Goal: Information Seeking & Learning: Learn about a topic

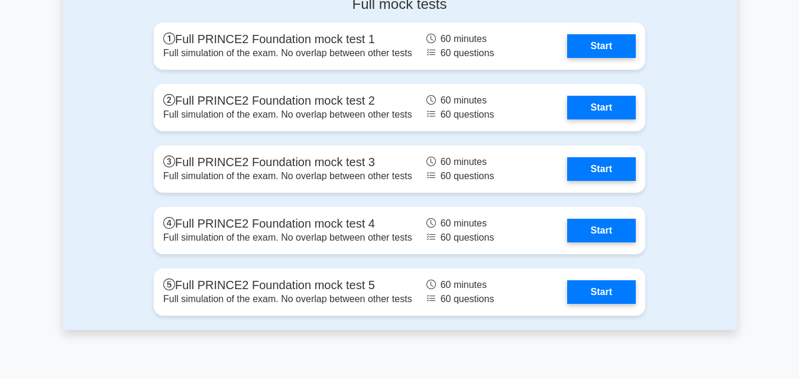
scroll to position [2129, 0]
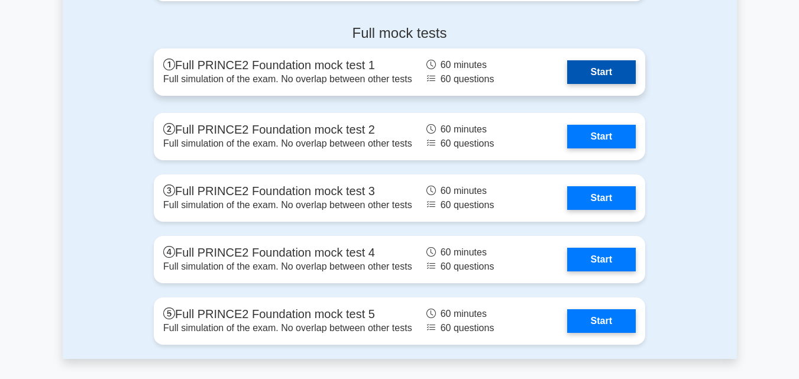
click at [578, 77] on link "Start" at bounding box center [601, 72] width 69 height 24
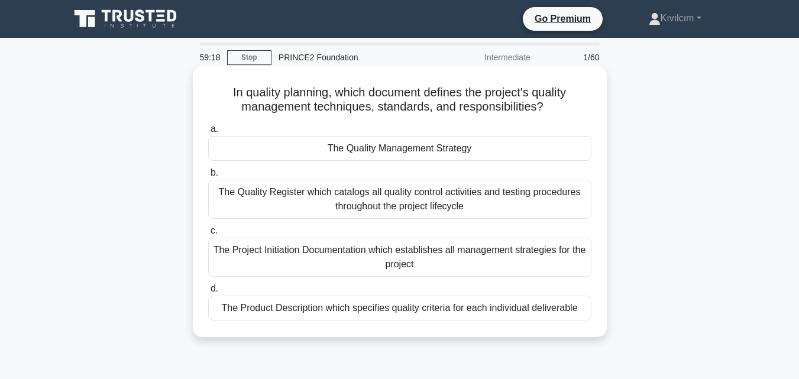
click at [313, 261] on div "The Project Initiation Documentation which establishes all management strategie…" at bounding box center [399, 257] width 383 height 39
click at [208, 235] on input "c. The Project Initiation Documentation which establishes all management strate…" at bounding box center [208, 231] width 0 height 8
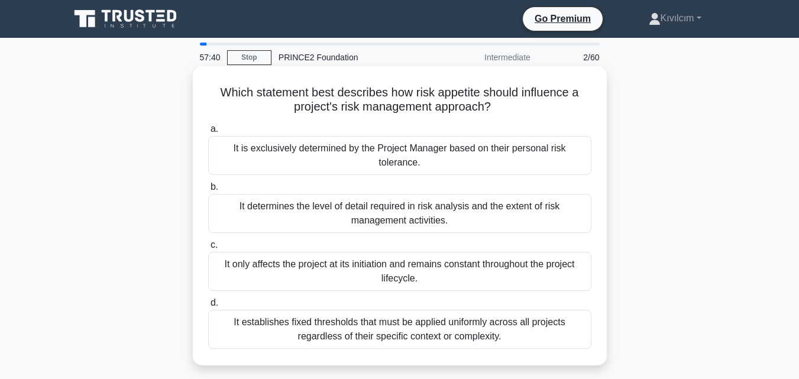
click at [286, 221] on div "It determines the level of detail required in risk analysis and the extent of r…" at bounding box center [399, 213] width 383 height 39
click at [208, 191] on input "b. It determines the level of detail required in risk analysis and the extent o…" at bounding box center [208, 187] width 0 height 8
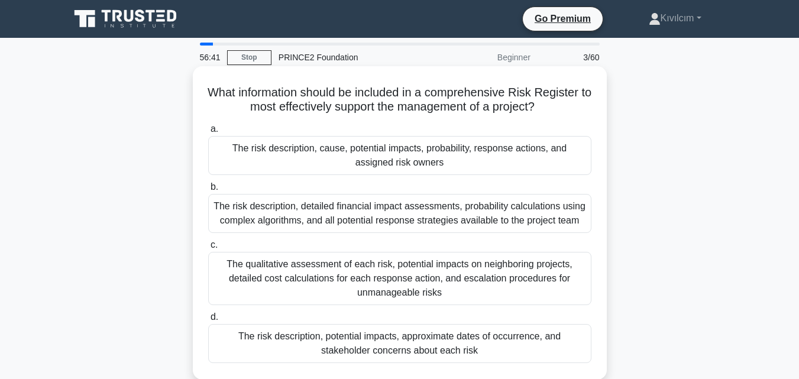
click at [273, 155] on div "The risk description, cause, potential impacts, probability, response actions, …" at bounding box center [399, 155] width 383 height 39
click at [208, 133] on input "a. The risk description, cause, potential impacts, probability, response action…" at bounding box center [208, 129] width 0 height 8
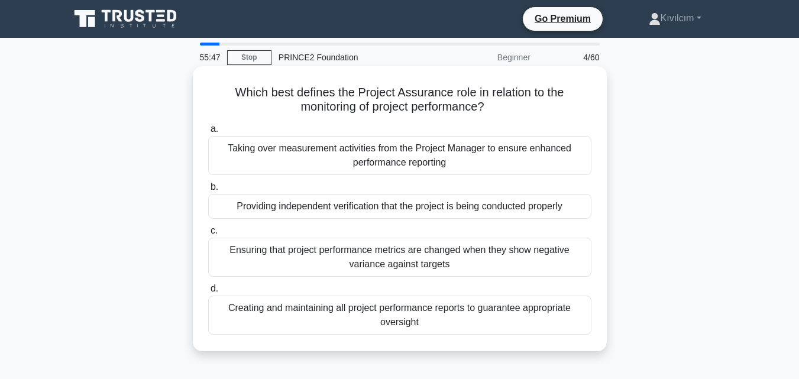
click at [284, 208] on div "Providing independent verification that the project is being conducted properly" at bounding box center [399, 206] width 383 height 25
click at [208, 191] on input "b. Providing independent verification that the project is being conducted prope…" at bounding box center [208, 187] width 0 height 8
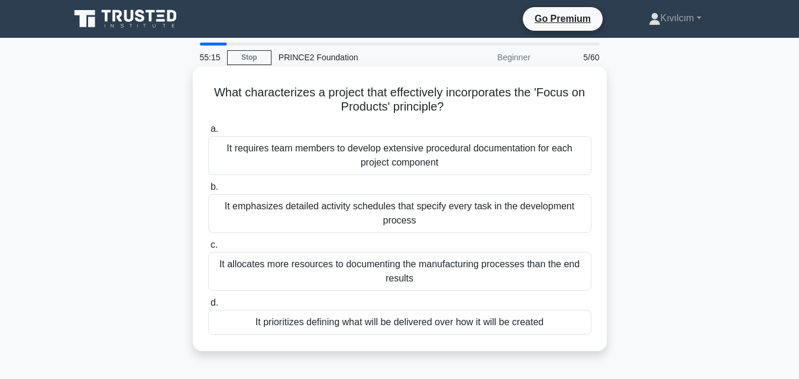
click at [276, 321] on div "It prioritizes defining what will be delivered over how it will be created" at bounding box center [399, 322] width 383 height 25
click at [208, 307] on input "d. It prioritizes defining what will be delivered over how it will be created" at bounding box center [208, 303] width 0 height 8
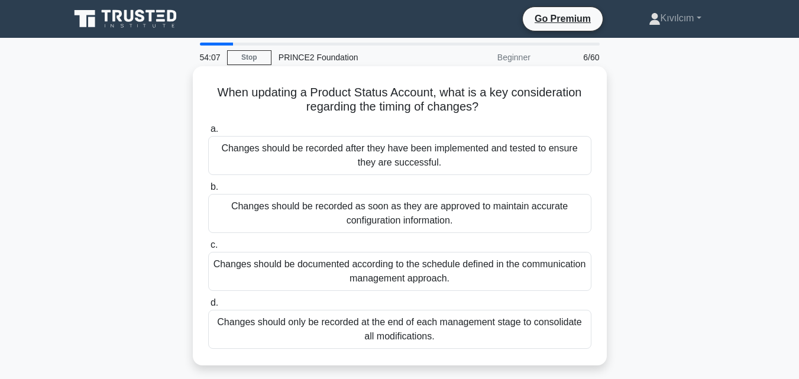
click at [313, 209] on div "Changes should be recorded as soon as they are approved to maintain accurate co…" at bounding box center [399, 213] width 383 height 39
click at [208, 191] on input "b. Changes should be recorded as soon as they are approved to maintain accurate…" at bounding box center [208, 187] width 0 height 8
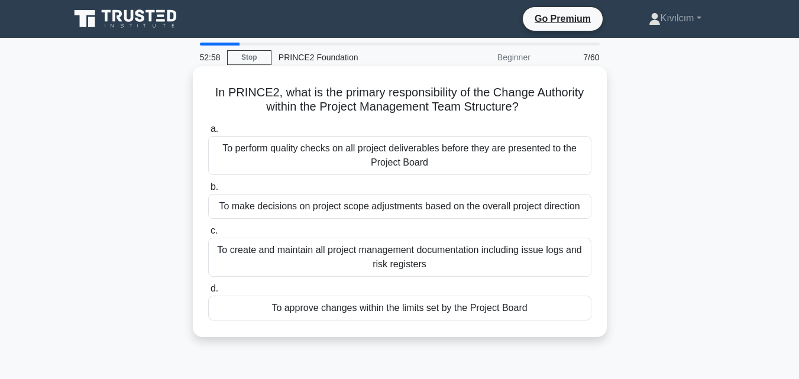
click at [324, 314] on div "To approve changes within the limits set by the Project Board" at bounding box center [399, 308] width 383 height 25
click at [208, 293] on input "d. To approve changes within the limits set by the Project Board" at bounding box center [208, 289] width 0 height 8
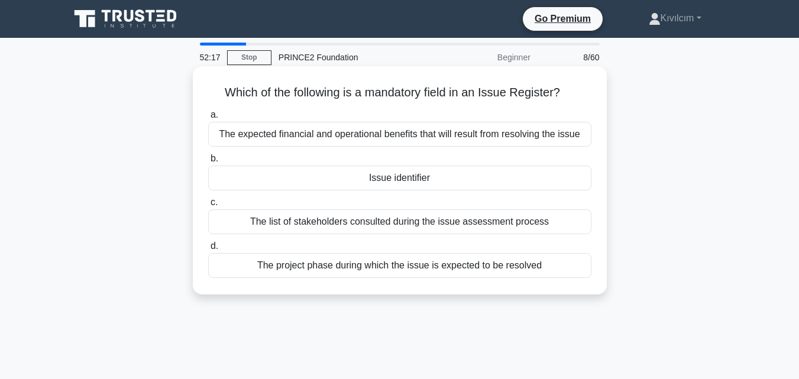
click at [295, 183] on div "Issue identifier" at bounding box center [399, 178] width 383 height 25
click at [208, 163] on input "b. Issue identifier" at bounding box center [208, 159] width 0 height 8
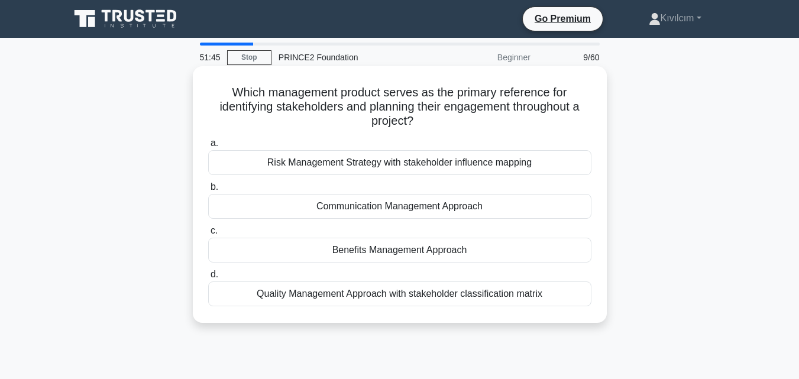
click at [293, 208] on div "Communication Management Approach" at bounding box center [399, 206] width 383 height 25
click at [208, 191] on input "b. Communication Management Approach" at bounding box center [208, 187] width 0 height 8
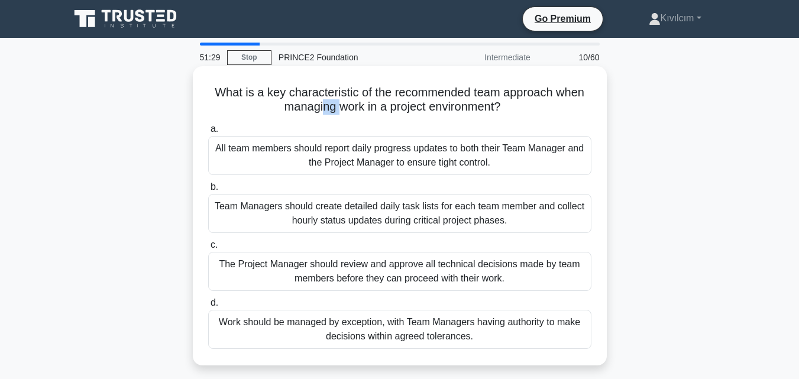
drag, startPoint x: 339, startPoint y: 108, endPoint x: 319, endPoint y: 106, distance: 20.2
click at [319, 106] on h5 "What is a key characteristic of the recommended team approach when managing wor…" at bounding box center [400, 100] width 386 height 30
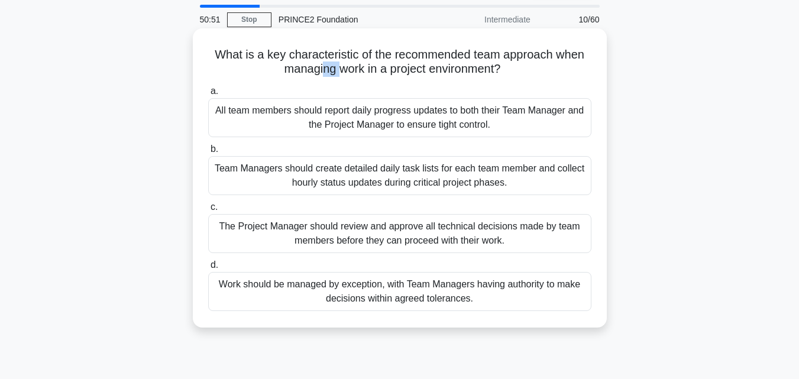
scroll to position [59, 0]
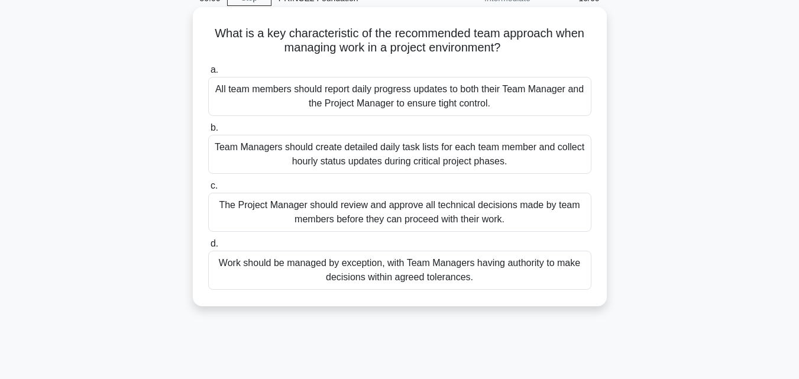
click at [292, 212] on div "The Project Manager should review and approve all technical decisions made by t…" at bounding box center [399, 212] width 383 height 39
click at [208, 190] on input "c. The Project Manager should review and approve all technical decisions made b…" at bounding box center [208, 186] width 0 height 8
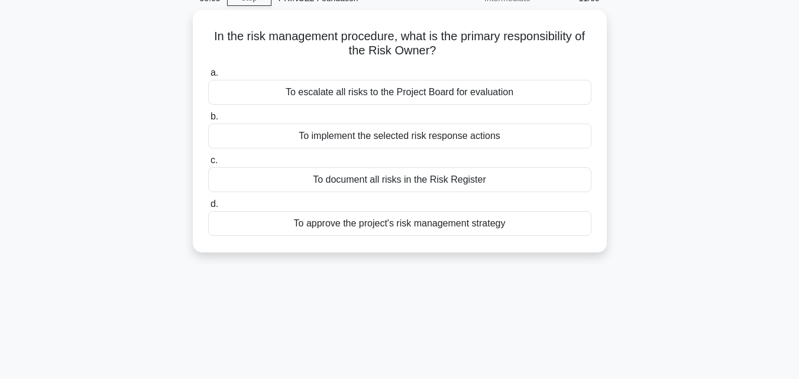
scroll to position [0, 0]
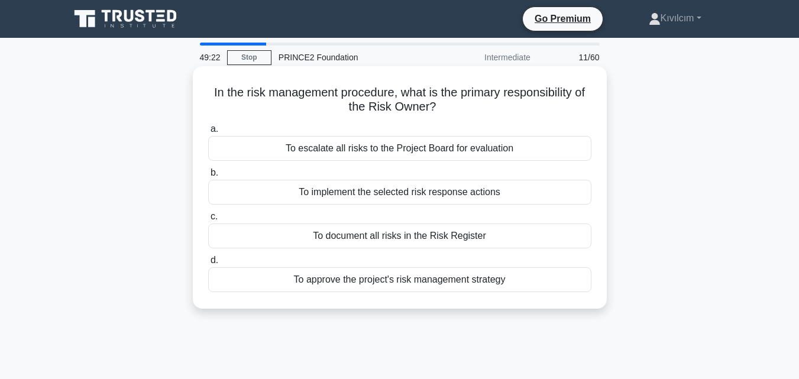
click at [429, 240] on div "To document all risks in the Risk Register" at bounding box center [399, 236] width 383 height 25
click at [208, 221] on input "c. To document all risks in the Risk Register" at bounding box center [208, 217] width 0 height 8
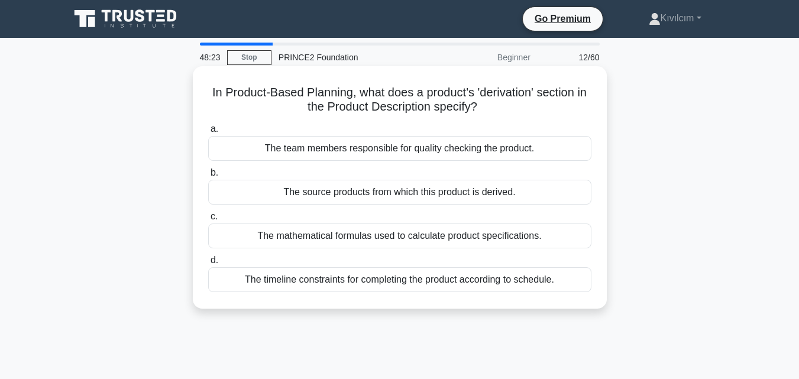
click at [342, 198] on div "The source products from which this product is derived." at bounding box center [399, 192] width 383 height 25
click at [208, 177] on input "b. The source products from which this product is derived." at bounding box center [208, 173] width 0 height 8
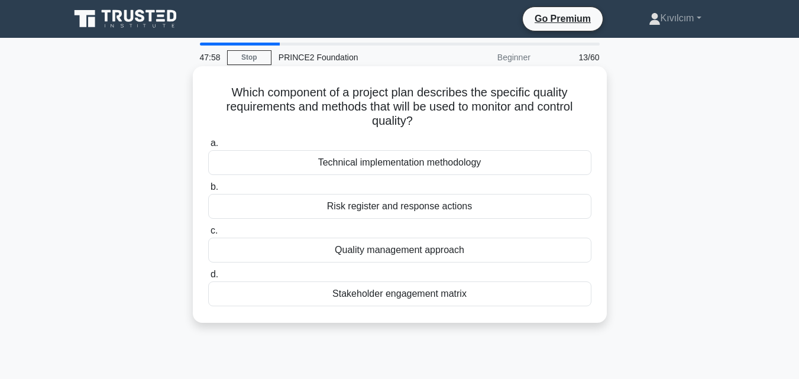
click at [381, 253] on div "Quality management approach" at bounding box center [399, 250] width 383 height 25
click at [208, 235] on input "c. Quality management approach" at bounding box center [208, 231] width 0 height 8
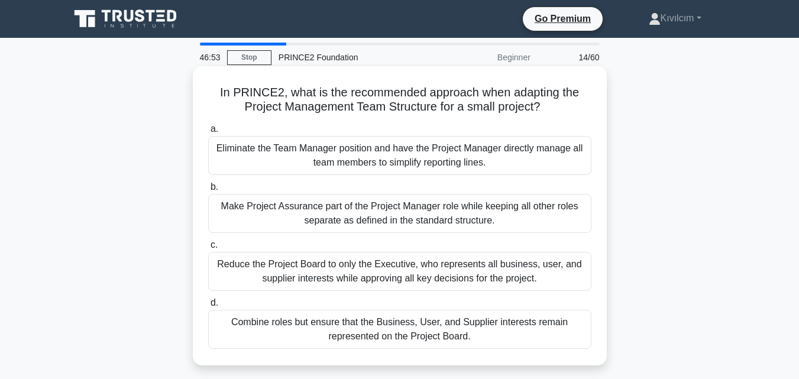
click at [322, 329] on div "Combine roles but ensure that the Business, User, and Supplier interests remain…" at bounding box center [399, 329] width 383 height 39
click at [208, 307] on input "d. Combine roles but ensure that the Business, User, and Supplier interests rem…" at bounding box center [208, 303] width 0 height 8
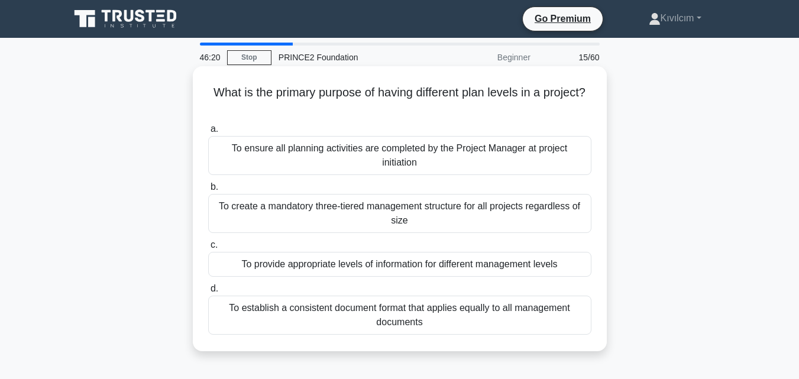
click at [351, 268] on div "To provide appropriate levels of information for different management levels" at bounding box center [399, 264] width 383 height 25
click at [208, 249] on input "c. To provide appropriate levels of information for different management levels" at bounding box center [208, 245] width 0 height 8
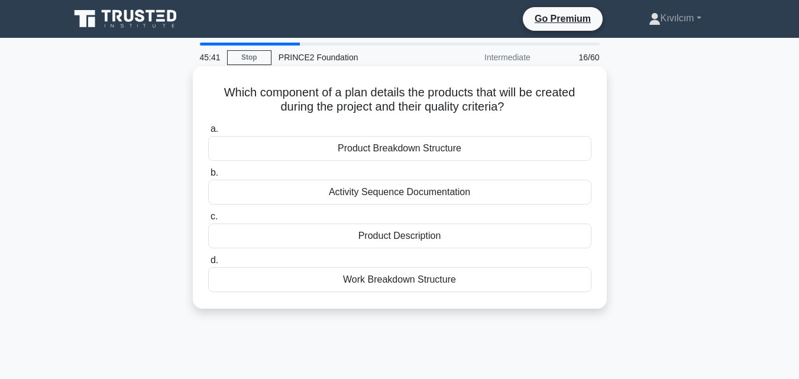
click at [339, 232] on div "Product Description" at bounding box center [399, 236] width 383 height 25
click at [208, 221] on input "c. Product Description" at bounding box center [208, 217] width 0 height 8
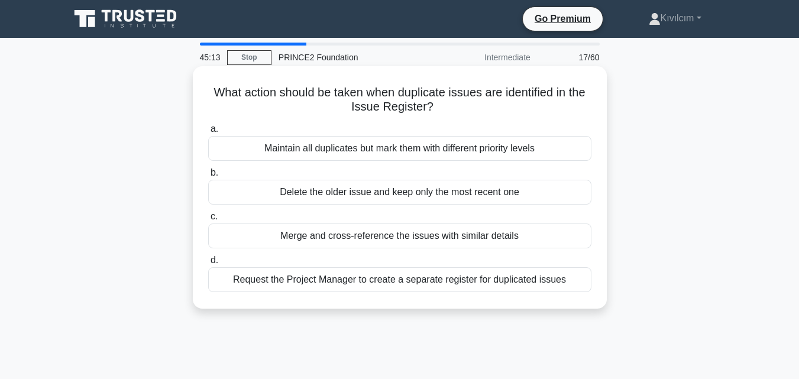
click at [315, 240] on div "Merge and cross-reference the issues with similar details" at bounding box center [399, 236] width 383 height 25
click at [208, 221] on input "c. Merge and cross-reference the issues with similar details" at bounding box center [208, 217] width 0 height 8
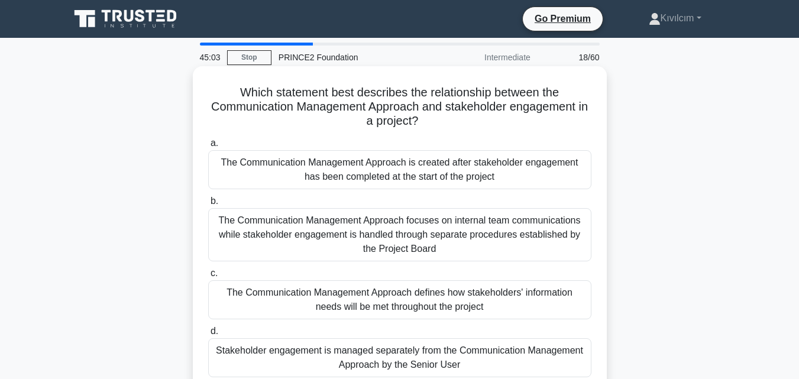
scroll to position [59, 0]
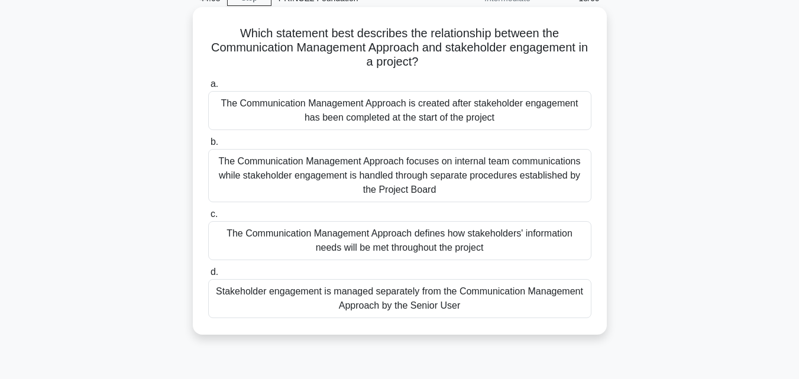
click at [337, 245] on div "The Communication Management Approach defines how stakeholders' information nee…" at bounding box center [399, 240] width 383 height 39
click at [208, 218] on input "c. The Communication Management Approach defines how stakeholders' information …" at bounding box center [208, 215] width 0 height 8
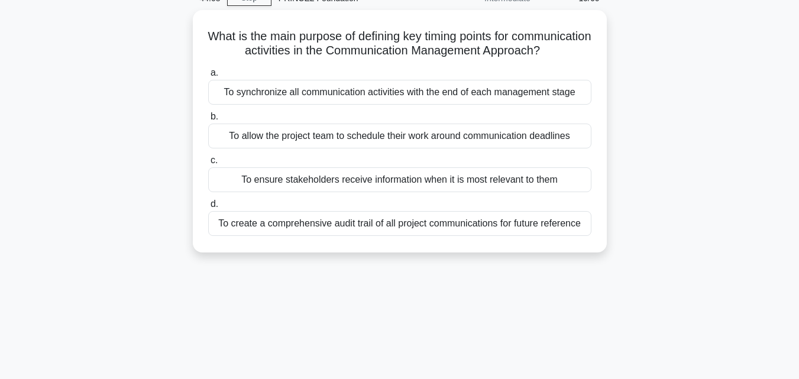
scroll to position [0, 0]
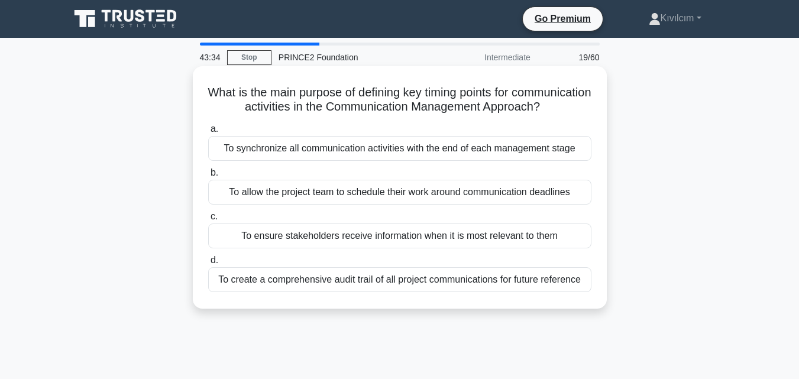
click at [295, 292] on div "To create a comprehensive audit trail of all project communications for future …" at bounding box center [399, 279] width 383 height 25
click at [208, 264] on input "d. To create a comprehensive audit trail of all project communications for futu…" at bounding box center [208, 261] width 0 height 8
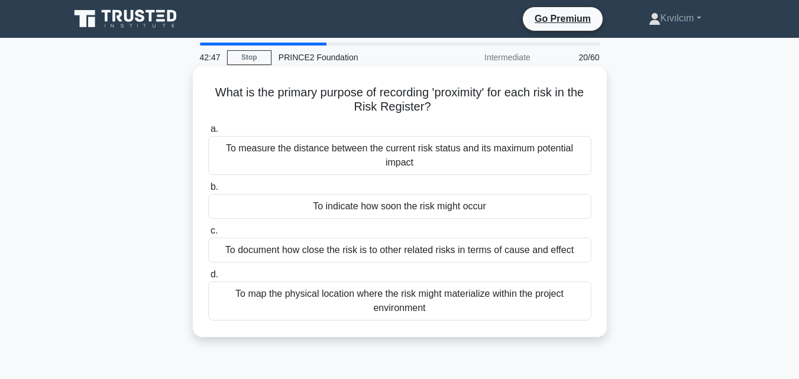
click at [318, 251] on div "To document how close the risk is to other related risks in terms of cause and …" at bounding box center [399, 250] width 383 height 25
click at [208, 235] on input "c. To document how close the risk is to other related risks in terms of cause a…" at bounding box center [208, 231] width 0 height 8
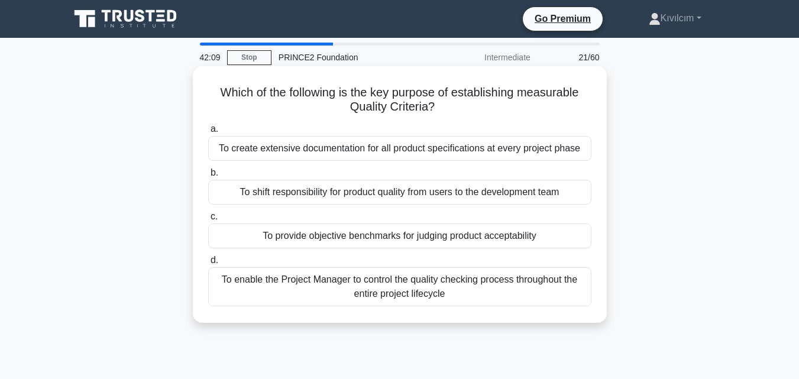
click at [278, 241] on div "To provide objective benchmarks for judging product acceptability" at bounding box center [399, 236] width 383 height 25
click at [208, 221] on input "c. To provide objective benchmarks for judging product acceptability" at bounding box center [208, 217] width 0 height 8
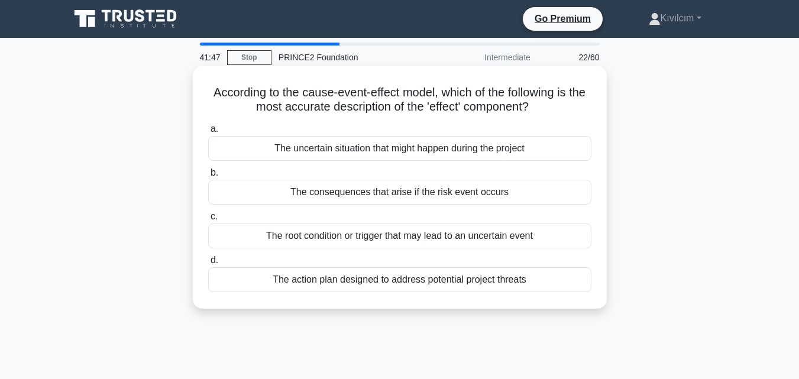
click at [299, 191] on div "The consequences that arise if the risk event occurs" at bounding box center [399, 192] width 383 height 25
click at [208, 177] on input "b. The consequences that arise if the risk event occurs" at bounding box center [208, 173] width 0 height 8
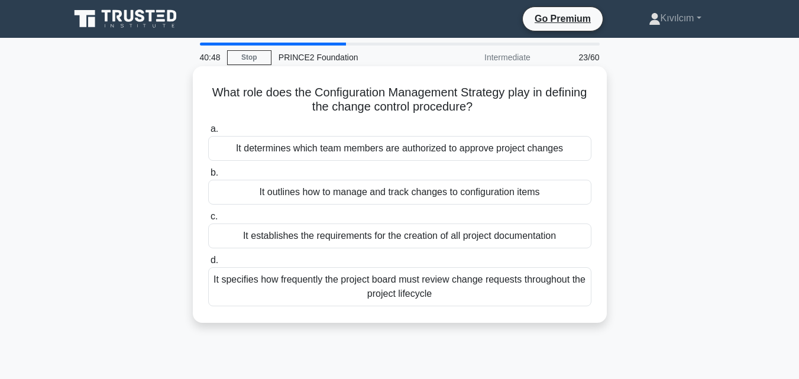
click at [289, 193] on div "It outlines how to manage and track changes to configuration items" at bounding box center [399, 192] width 383 height 25
click at [208, 177] on input "b. It outlines how to manage and track changes to configuration items" at bounding box center [208, 173] width 0 height 8
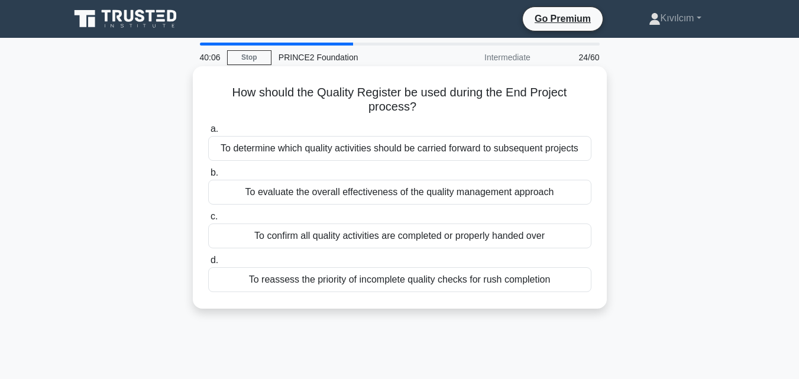
click at [284, 234] on div "To confirm all quality activities are completed or properly handed over" at bounding box center [399, 236] width 383 height 25
click at [208, 221] on input "c. To confirm all quality activities are completed or properly handed over" at bounding box center [208, 217] width 0 height 8
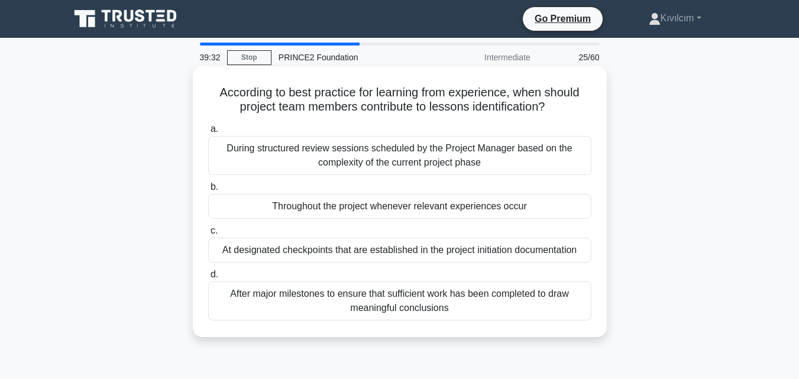
click at [286, 206] on div "Throughout the project whenever relevant experiences occur" at bounding box center [399, 206] width 383 height 25
click at [208, 191] on input "b. Throughout the project whenever relevant experiences occur" at bounding box center [208, 187] width 0 height 8
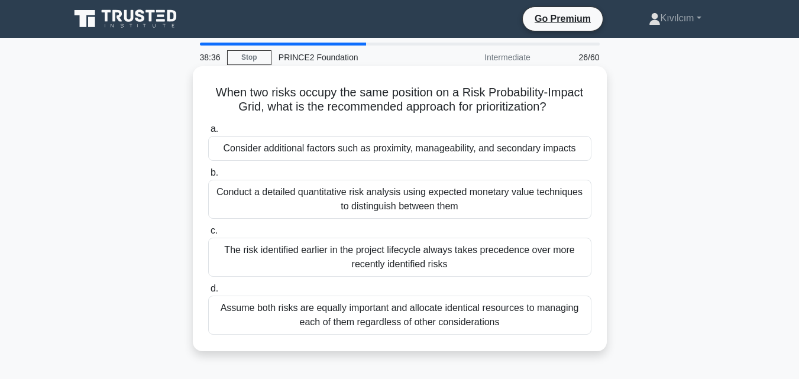
click at [292, 318] on div "Assume both risks are equally important and allocate identical resources to man…" at bounding box center [399, 315] width 383 height 39
click at [208, 293] on input "d. Assume both risks are equally important and allocate identical resources to …" at bounding box center [208, 289] width 0 height 8
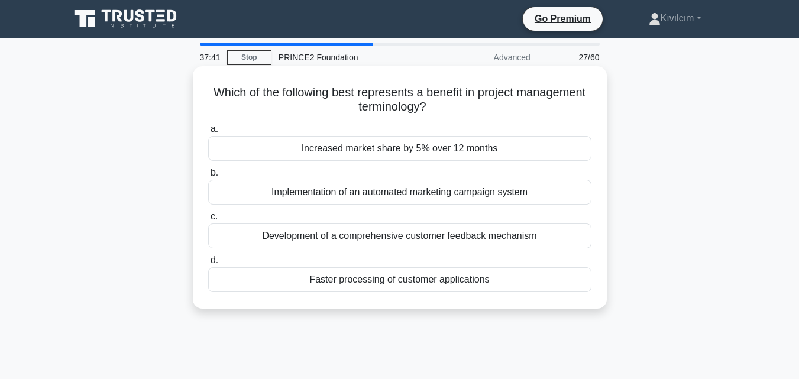
click at [292, 141] on div "Increased market share by 5% over 12 months" at bounding box center [399, 148] width 383 height 25
click at [208, 133] on input "a. Increased market share by 5% over 12 months" at bounding box center [208, 129] width 0 height 8
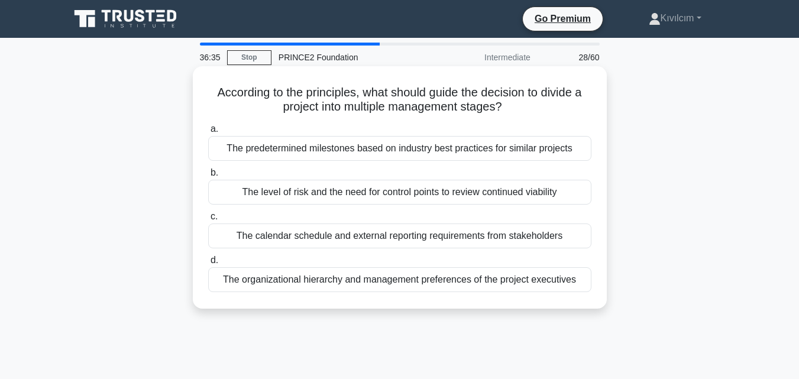
click at [300, 154] on div "The predetermined milestones based on industry best practices for similar proje…" at bounding box center [399, 148] width 383 height 25
click at [208, 133] on input "a. The predetermined milestones based on industry best practices for similar pr…" at bounding box center [208, 129] width 0 height 8
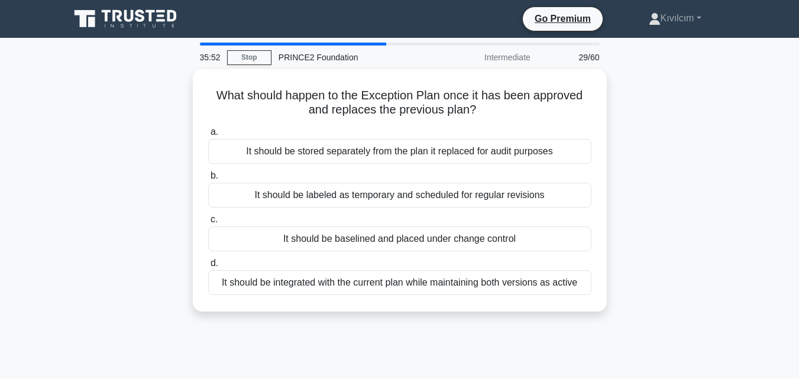
drag, startPoint x: 315, startPoint y: 189, endPoint x: 640, endPoint y: 265, distance: 333.4
click at [640, 265] on div "What should happen to the Exception Plan once it has been approved and replaces…" at bounding box center [400, 197] width 674 height 257
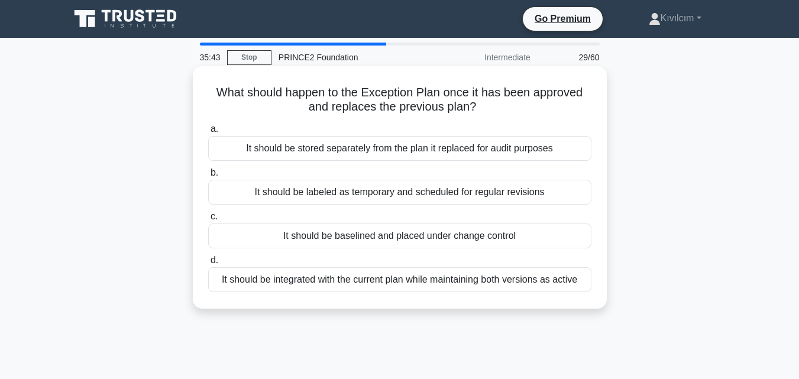
click at [418, 190] on div "It should be labeled as temporary and scheduled for regular revisions" at bounding box center [399, 192] width 383 height 25
click at [208, 177] on input "b. It should be labeled as temporary and scheduled for regular revisions" at bounding box center [208, 173] width 0 height 8
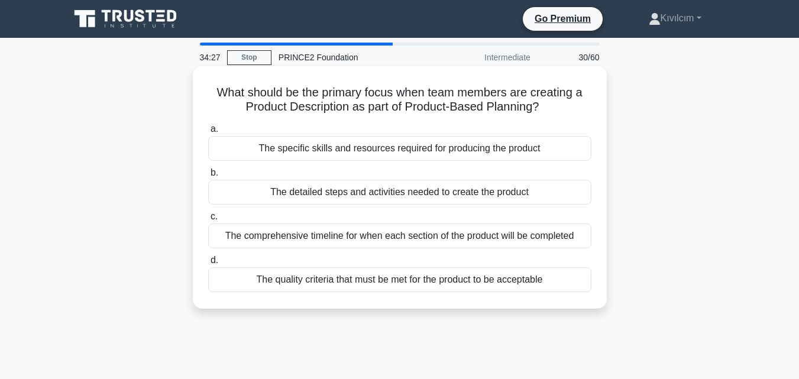
click at [340, 279] on div "The quality criteria that must be met for the product to be acceptable" at bounding box center [399, 279] width 383 height 25
click at [208, 264] on input "d. The quality criteria that must be met for the product to be acceptable" at bounding box center [208, 261] width 0 height 8
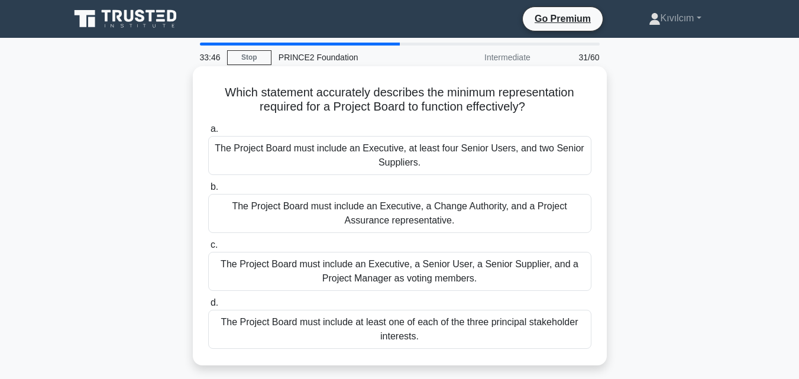
click at [319, 328] on div "The Project Board must include at least one of each of the three principal stak…" at bounding box center [399, 329] width 383 height 39
click at [208, 307] on input "d. The Project Board must include at least one of each of the three principal s…" at bounding box center [208, 303] width 0 height 8
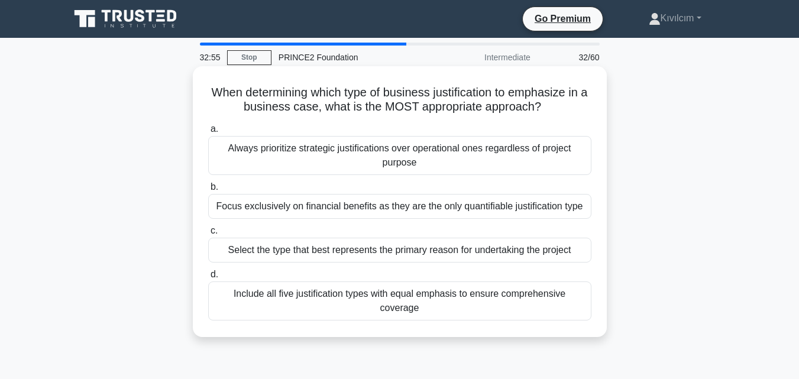
click at [283, 250] on div "Select the type that best represents the primary reason for undertaking the pro…" at bounding box center [399, 250] width 383 height 25
click at [208, 235] on input "c. Select the type that best represents the primary reason for undertaking the …" at bounding box center [208, 231] width 0 height 8
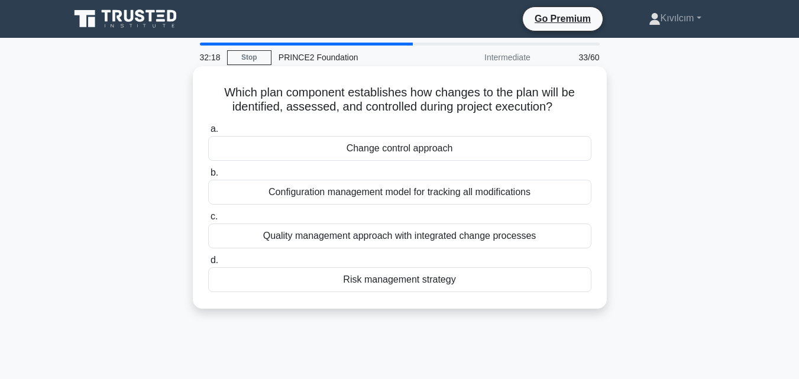
click at [290, 232] on div "Quality management approach with integrated change processes" at bounding box center [399, 236] width 383 height 25
click at [208, 221] on input "c. Quality management approach with integrated change processes" at bounding box center [208, 217] width 0 height 8
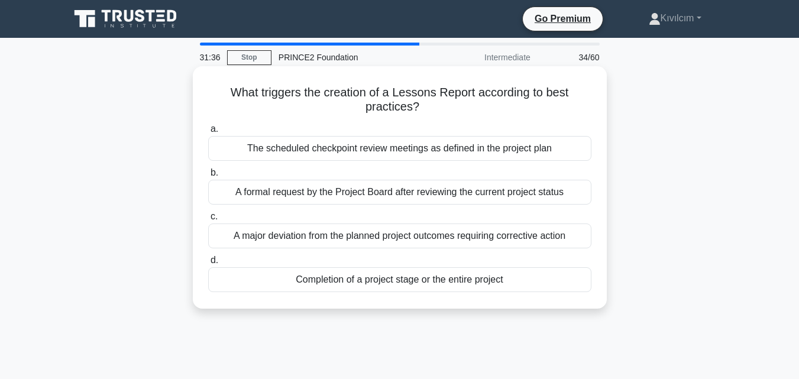
click at [273, 282] on div "Completion of a project stage or the entire project" at bounding box center [399, 279] width 383 height 25
click at [208, 264] on input "d. Completion of a project stage or the entire project" at bounding box center [208, 261] width 0 height 8
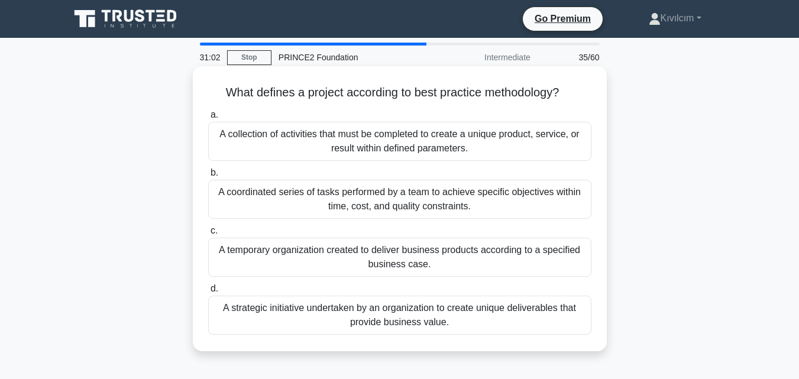
click at [332, 254] on div "A temporary organization created to deliver business products according to a sp…" at bounding box center [399, 257] width 383 height 39
click at [208, 235] on input "c. A temporary organization created to deliver business products according to a…" at bounding box center [208, 231] width 0 height 8
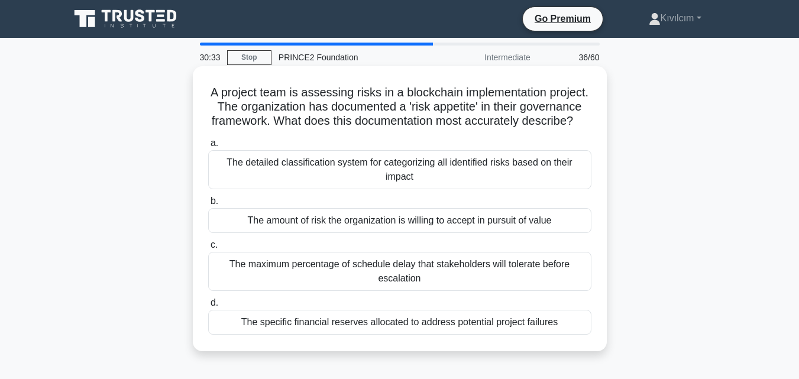
click at [299, 233] on div "The amount of risk the organization is willing to accept in pursuit of value" at bounding box center [399, 220] width 383 height 25
click at [208, 205] on input "b. The amount of risk the organization is willing to accept in pursuit of value" at bounding box center [208, 202] width 0 height 8
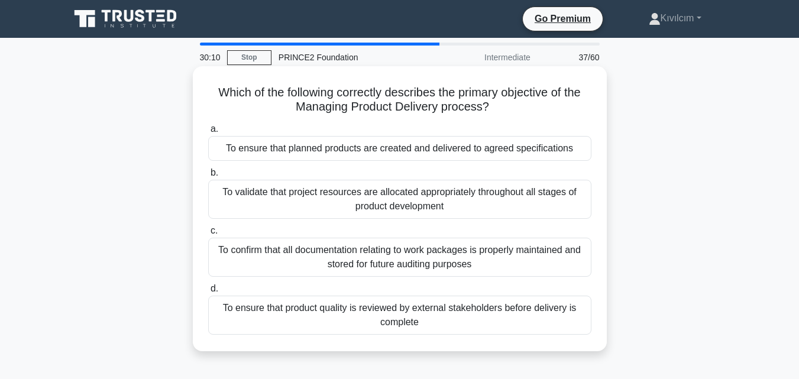
click at [311, 147] on div "To ensure that planned products are created and delivered to agreed specificati…" at bounding box center [399, 148] width 383 height 25
click at [208, 133] on input "a. To ensure that planned products are created and delivered to agreed specific…" at bounding box center [208, 129] width 0 height 8
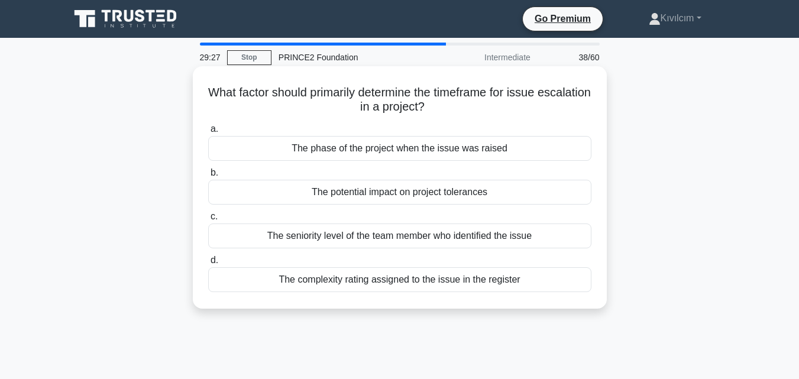
click at [335, 281] on div "The complexity rating assigned to the issue in the register" at bounding box center [399, 279] width 383 height 25
click at [208, 264] on input "d. The complexity rating assigned to the issue in the register" at bounding box center [208, 261] width 0 height 8
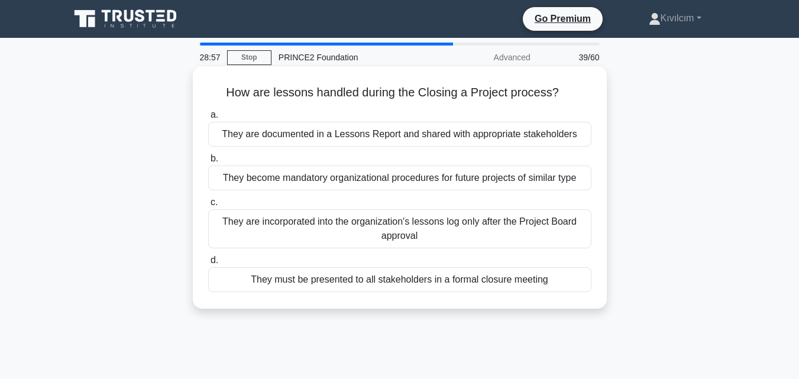
click at [333, 131] on div "They are documented in a Lessons Report and shared with appropriate stakeholders" at bounding box center [399, 134] width 383 height 25
click at [208, 119] on input "a. They are documented in a Lessons Report and shared with appropriate stakehol…" at bounding box center [208, 115] width 0 height 8
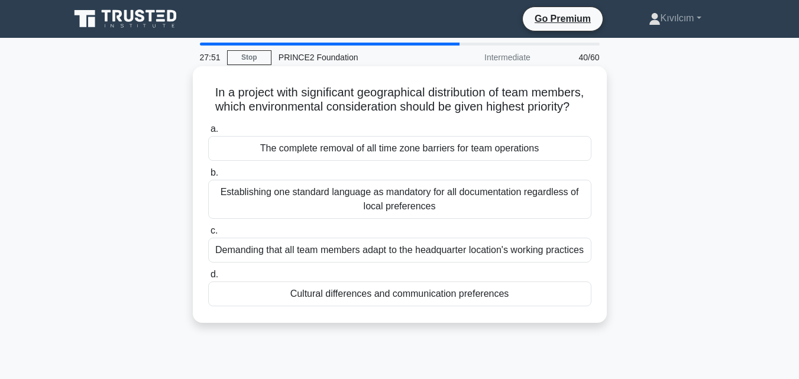
click at [374, 305] on div "Cultural differences and communication preferences" at bounding box center [399, 294] width 383 height 25
click at [208, 279] on input "d. Cultural differences and communication preferences" at bounding box center [208, 275] width 0 height 8
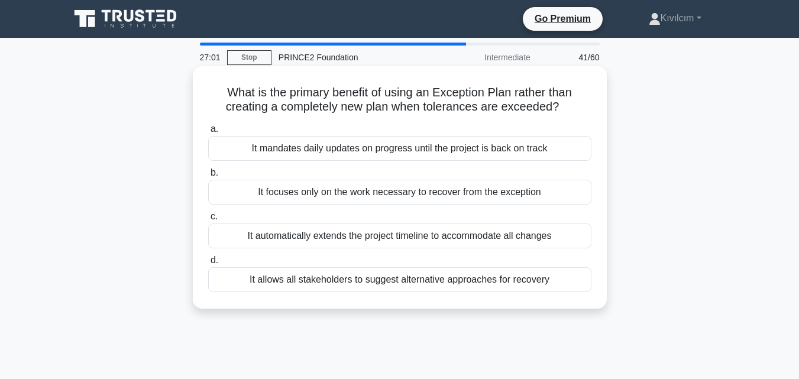
click at [364, 283] on div "It allows all stakeholders to suggest alternative approaches for recovery" at bounding box center [399, 279] width 383 height 25
click at [208, 264] on input "d. It allows all stakeholders to suggest alternative approaches for recovery" at bounding box center [208, 261] width 0 height 8
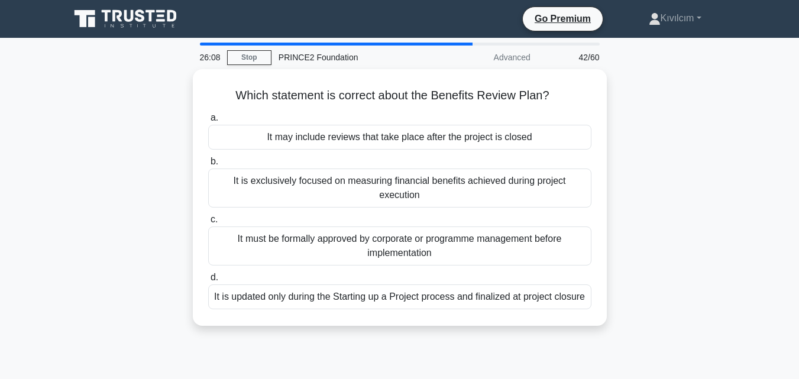
drag, startPoint x: 324, startPoint y: 252, endPoint x: 693, endPoint y: 140, distance: 385.1
click at [693, 140] on div "Which statement is correct about the Benefits Review Plan? .spinner_0XTQ{transf…" at bounding box center [400, 204] width 674 height 271
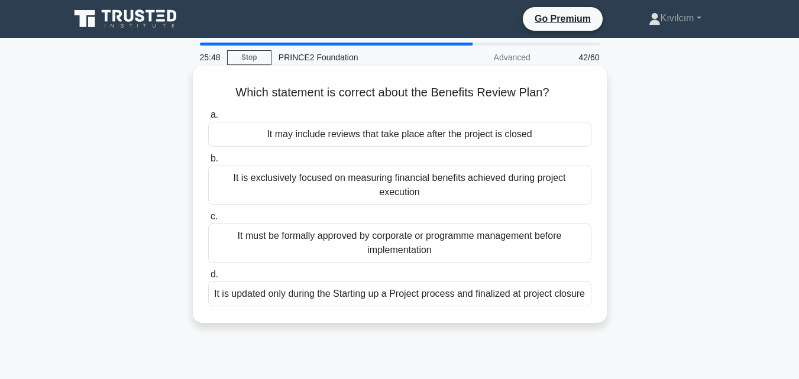
click at [553, 237] on div "It must be formally approved by corporate or programme management before implem…" at bounding box center [399, 243] width 383 height 39
click at [208, 221] on input "c. It must be formally approved by corporate or programme management before imp…" at bounding box center [208, 217] width 0 height 8
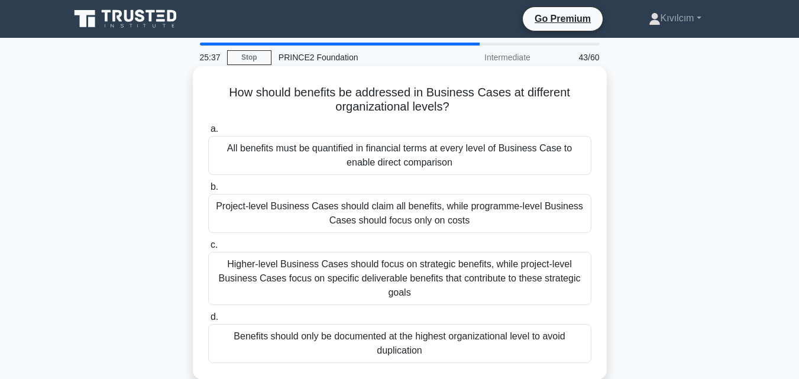
scroll to position [59, 0]
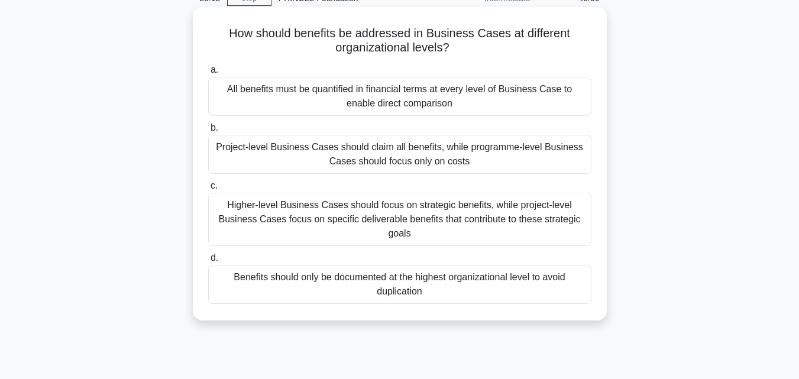
click at [421, 234] on div "Higher-level Business Cases should focus on strategic benefits, while project-l…" at bounding box center [399, 219] width 383 height 53
click at [208, 190] on input "c. Higher-level Business Cases should focus on strategic benefits, while projec…" at bounding box center [208, 186] width 0 height 8
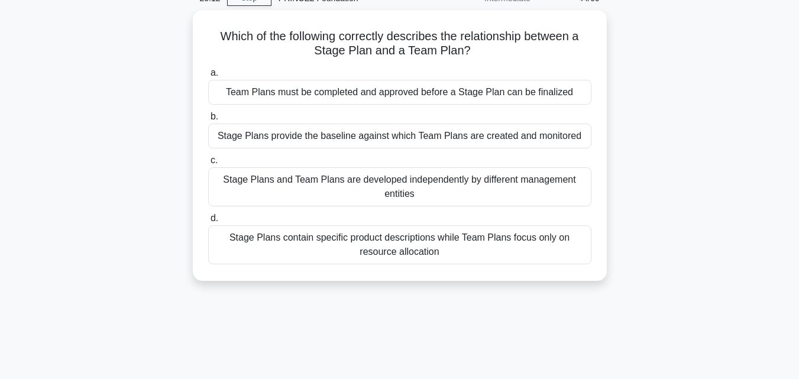
scroll to position [0, 0]
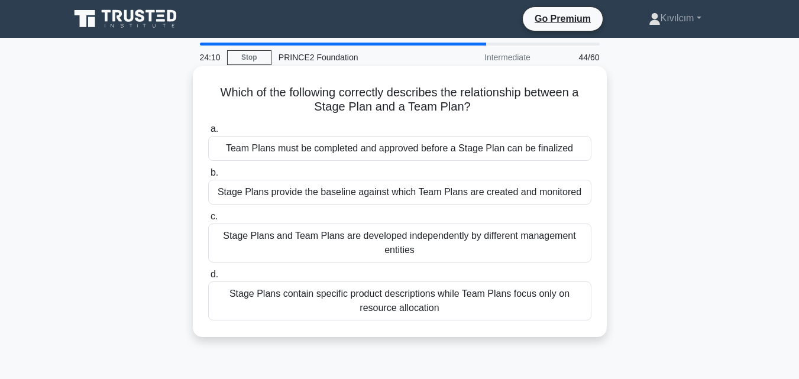
click at [367, 247] on div "Stage Plans and Team Plans are developed independently by different management …" at bounding box center [399, 243] width 383 height 39
click at [208, 221] on input "c. Stage Plans and Team Plans are developed independently by different manageme…" at bounding box center [208, 217] width 0 height 8
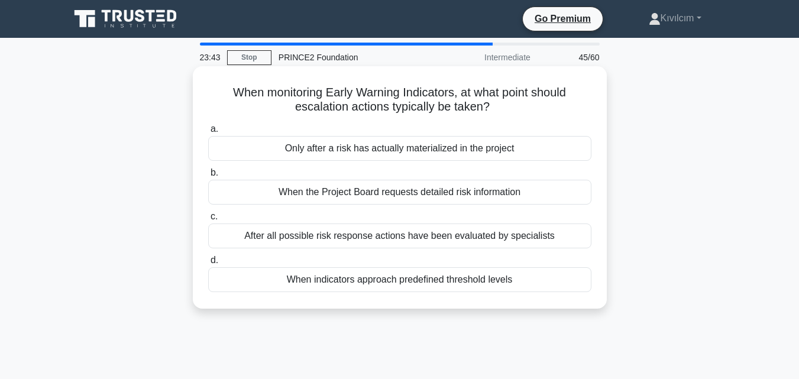
click at [343, 278] on div "When indicators approach predefined threshold levels" at bounding box center [399, 279] width 383 height 25
click at [208, 264] on input "d. When indicators approach predefined threshold levels" at bounding box center [208, 261] width 0 height 8
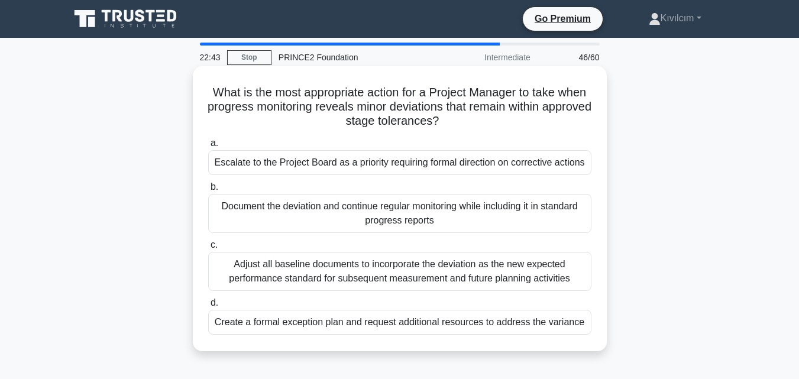
click at [356, 218] on div "Document the deviation and continue regular monitoring while including it in st…" at bounding box center [399, 213] width 383 height 39
click at [208, 191] on input "b. Document the deviation and continue regular monitoring while including it in…" at bounding box center [208, 187] width 0 height 8
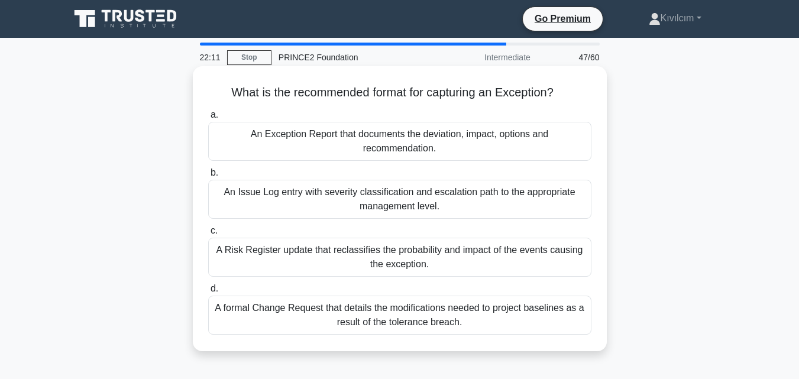
click at [343, 152] on div "An Exception Report that documents the deviation, impact, options and recommend…" at bounding box center [399, 141] width 383 height 39
click at [208, 119] on input "a. An Exception Report that documents the deviation, impact, options and recomm…" at bounding box center [208, 115] width 0 height 8
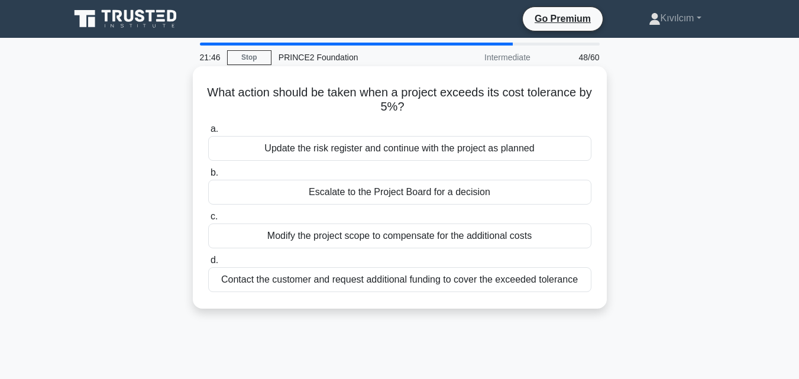
click at [361, 193] on div "Escalate to the Project Board for a decision" at bounding box center [399, 192] width 383 height 25
click at [208, 177] on input "b. Escalate to the Project Board for a decision" at bounding box center [208, 173] width 0 height 8
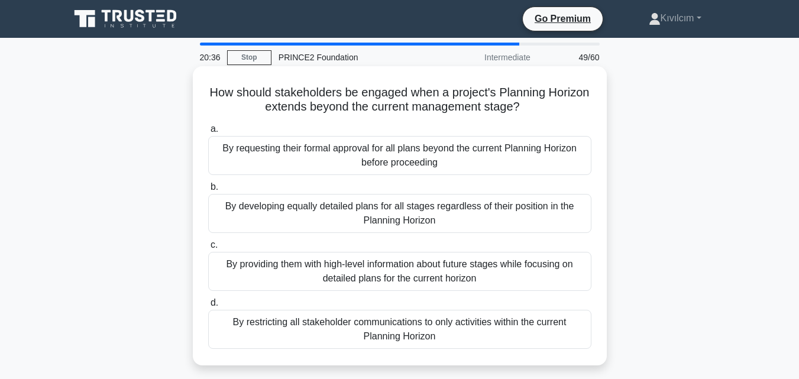
click at [315, 276] on div "By providing them with high-level information about future stages while focusin…" at bounding box center [399, 271] width 383 height 39
click at [208, 249] on input "c. By providing them with high-level information about future stages while focu…" at bounding box center [208, 245] width 0 height 8
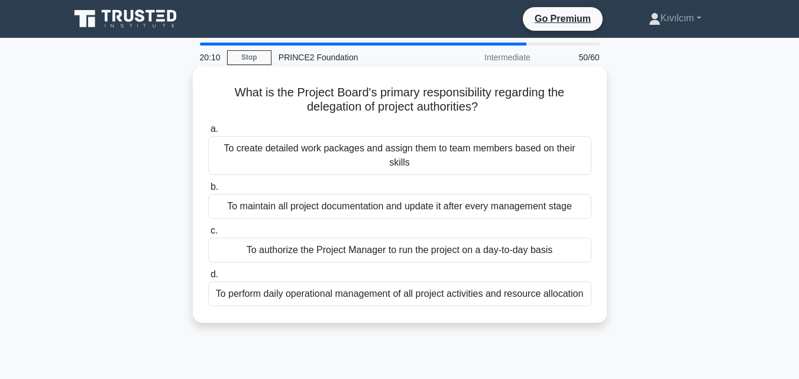
click at [303, 238] on div "To authorize the Project Manager to run the project on a day-to-day basis" at bounding box center [399, 250] width 383 height 25
click at [208, 235] on input "c. To authorize the Project Manager to run the project on a day-to-day basis" at bounding box center [208, 231] width 0 height 8
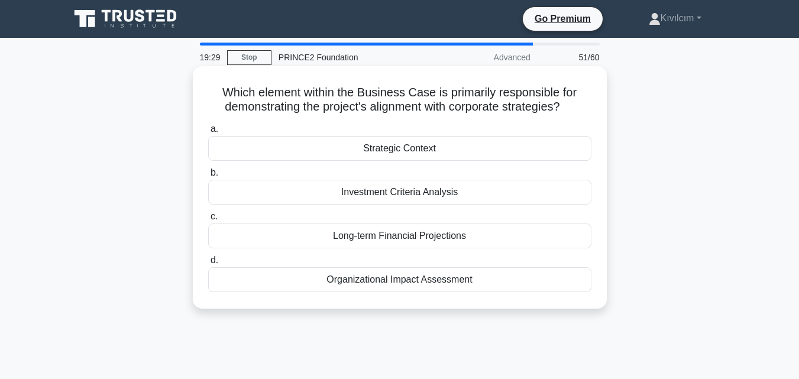
click at [323, 149] on div "Strategic Context" at bounding box center [399, 148] width 383 height 25
click at [208, 133] on input "a. Strategic Context" at bounding box center [208, 129] width 0 height 8
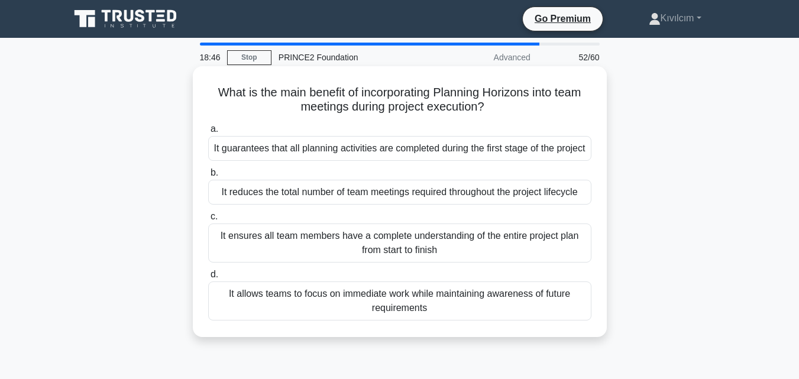
click at [409, 263] on div "It ensures all team members have a complete understanding of the entire project…" at bounding box center [399, 243] width 383 height 39
click at [208, 221] on input "c. It ensures all team members have a complete understanding of the entire proj…" at bounding box center [208, 217] width 0 height 8
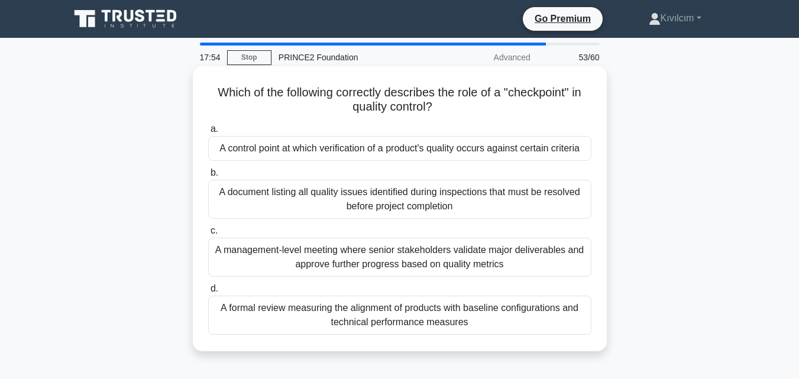
click at [334, 144] on div "A control point at which verification of a product's quality occurs against cer…" at bounding box center [399, 148] width 383 height 25
click at [208, 133] on input "a. A control point at which verification of a product's quality occurs against …" at bounding box center [208, 129] width 0 height 8
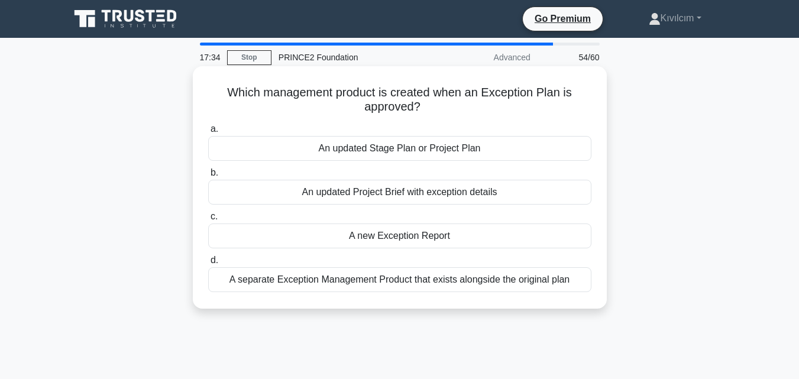
click at [418, 148] on div "An updated Stage Plan or Project Plan" at bounding box center [399, 148] width 383 height 25
click at [208, 133] on input "a. An updated Stage Plan or Project Plan" at bounding box center [208, 129] width 0 height 8
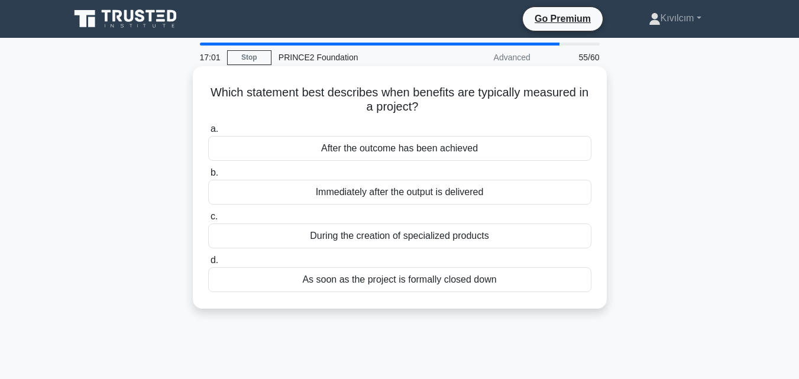
click at [303, 150] on div "After the outcome has been achieved" at bounding box center [399, 148] width 383 height 25
click at [208, 133] on input "a. After the outcome has been achieved" at bounding box center [208, 129] width 0 height 8
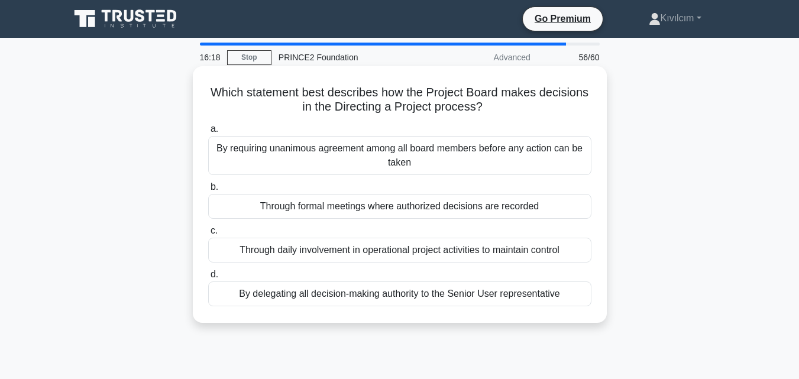
click at [288, 214] on div "Through formal meetings where authorized decisions are recorded" at bounding box center [399, 206] width 383 height 25
click at [208, 191] on input "b. Through formal meetings where authorized decisions are recorded" at bounding box center [208, 187] width 0 height 8
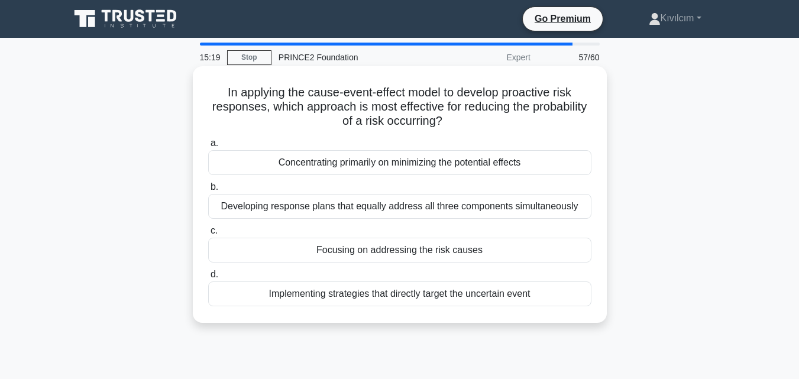
click at [291, 253] on div "Focusing on addressing the risk causes" at bounding box center [399, 250] width 383 height 25
click at [208, 235] on input "c. Focusing on addressing the risk causes" at bounding box center [208, 231] width 0 height 8
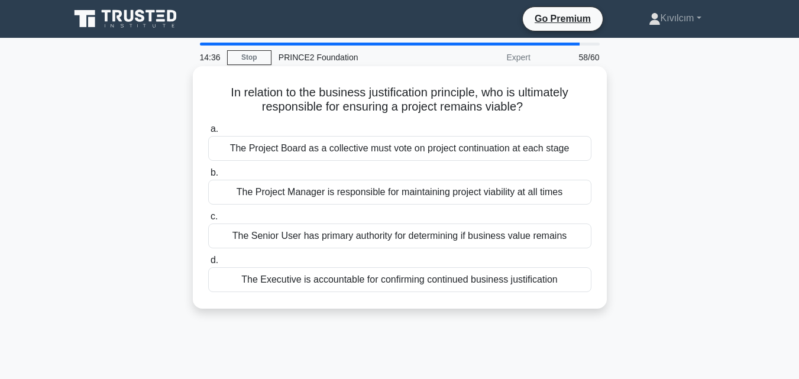
click at [338, 279] on div "The Executive is accountable for confirming continued business justification" at bounding box center [399, 279] width 383 height 25
click at [208, 264] on input "d. The Executive is accountable for confirming continued business justification" at bounding box center [208, 261] width 0 height 8
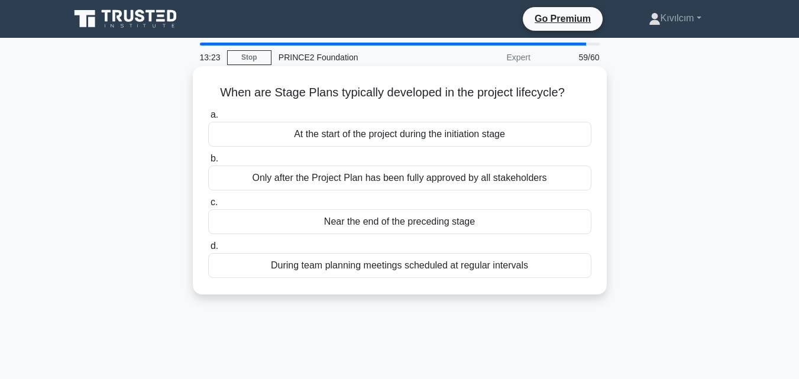
click at [334, 137] on div "At the start of the project during the initiation stage" at bounding box center [399, 134] width 383 height 25
click at [208, 119] on input "a. At the start of the project during the initiation stage" at bounding box center [208, 115] width 0 height 8
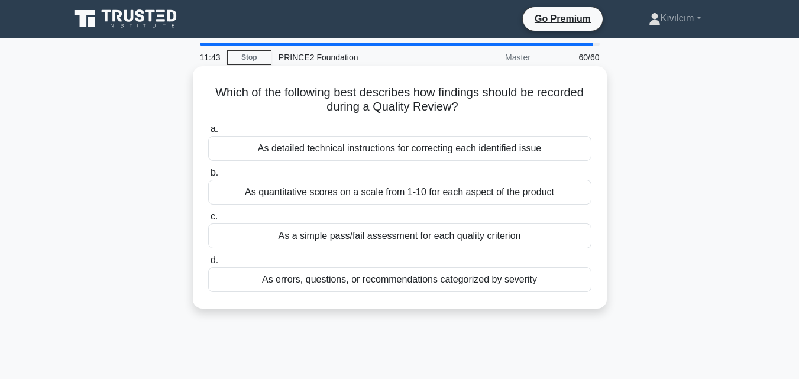
click at [283, 237] on div "As a simple pass/fail assessment for each quality criterion" at bounding box center [399, 236] width 383 height 25
click at [208, 221] on input "c. As a simple pass/fail assessment for each quality criterion" at bounding box center [208, 217] width 0 height 8
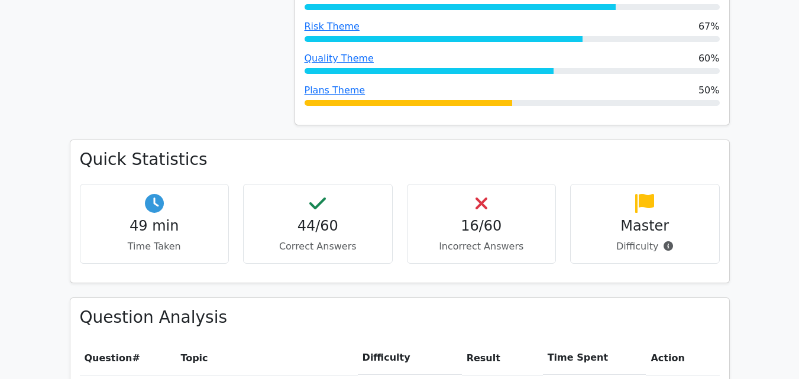
scroll to position [710, 0]
